Goal: Information Seeking & Learning: Find specific fact

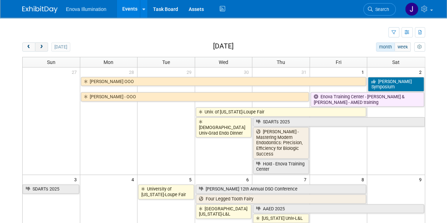
click at [40, 46] on span "next" at bounding box center [41, 47] width 5 height 5
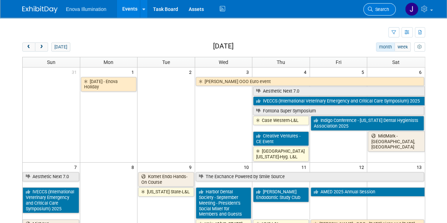
click at [374, 7] on span "Search" at bounding box center [381, 9] width 16 height 5
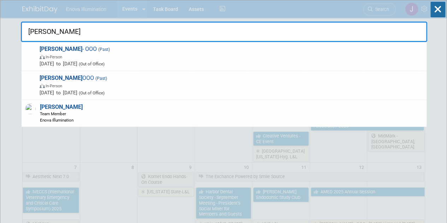
type input "[PERSON_NAME]"
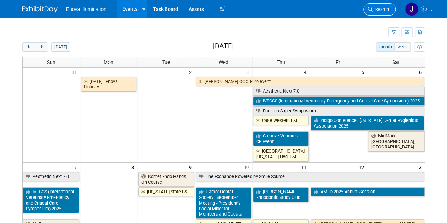
click at [378, 7] on span "Search" at bounding box center [381, 9] width 16 height 5
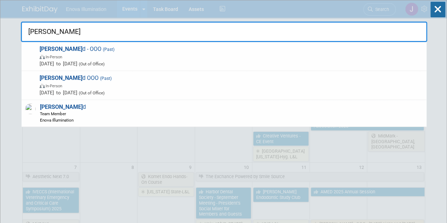
type input "[PERSON_NAME]"
drag, startPoint x: 112, startPoint y: 35, endPoint x: 0, endPoint y: 12, distance: 114.8
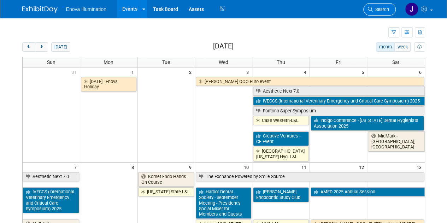
click at [378, 9] on span "Search" at bounding box center [381, 9] width 16 height 5
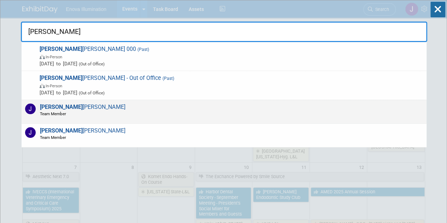
click at [277, 118] on div "[PERSON_NAME] Team Member" at bounding box center [224, 112] width 405 height 24
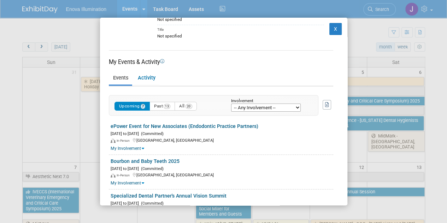
scroll to position [106, 0]
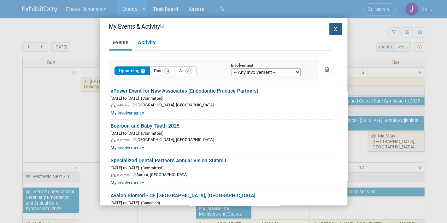
click at [330, 31] on button "X" at bounding box center [336, 29] width 13 height 12
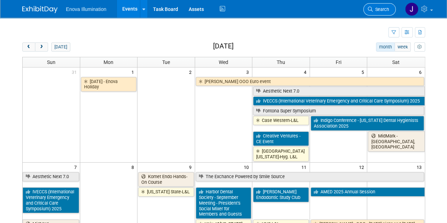
click at [387, 8] on span "Search" at bounding box center [381, 9] width 16 height 5
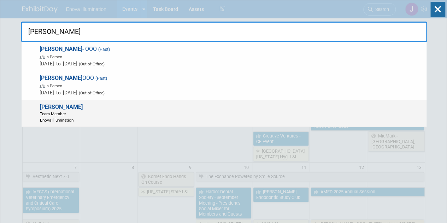
type input "[PERSON_NAME]"
click at [87, 116] on div "[PERSON_NAME] Team Member Enova Illumination" at bounding box center [224, 113] width 405 height 27
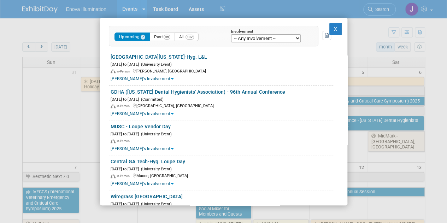
scroll to position [177, 0]
